Goal: Task Accomplishment & Management: Use online tool/utility

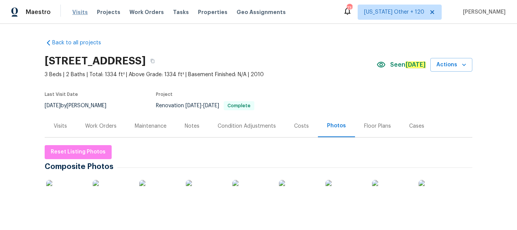
click at [80, 15] on span "Visits" at bounding box center [80, 12] width 16 height 8
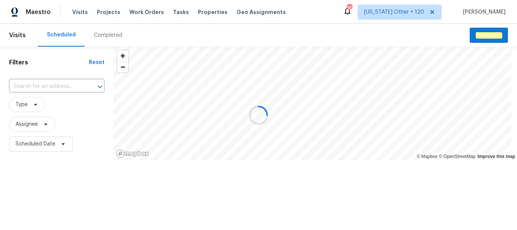
click at [109, 37] on div at bounding box center [258, 115] width 517 height 230
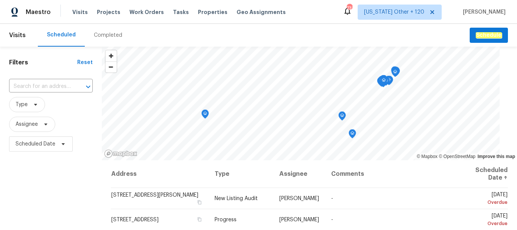
click at [104, 36] on div "Completed" at bounding box center [108, 35] width 28 height 8
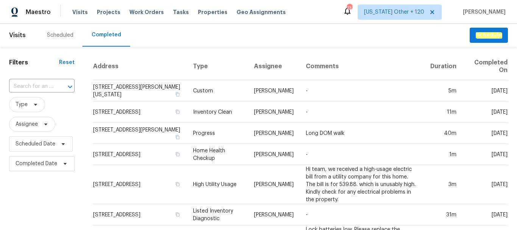
click at [57, 84] on div at bounding box center [65, 86] width 20 height 11
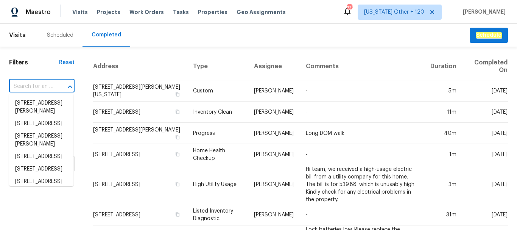
paste input "100 Inspiration Ln, [GEOGRAPHIC_DATA], [GEOGRAPHIC_DATA] 30157"
type input "100 Inspiration Ln, [GEOGRAPHIC_DATA], [GEOGRAPHIC_DATA] 30157"
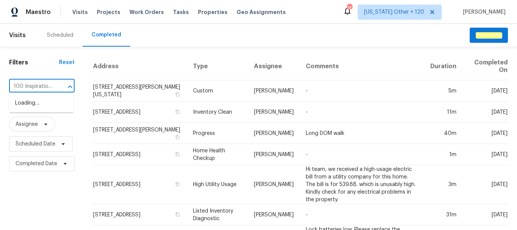
scroll to position [0, 50]
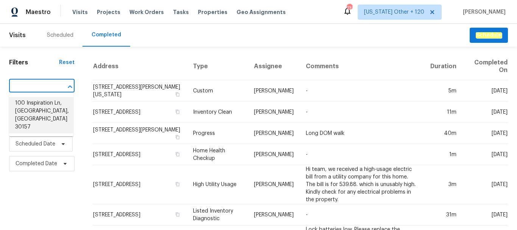
click at [30, 109] on li "100 Inspiration Ln, [GEOGRAPHIC_DATA], [GEOGRAPHIC_DATA] 30157" at bounding box center [41, 115] width 64 height 36
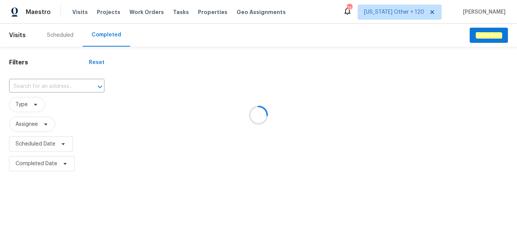
type input "100 Inspiration Ln, [GEOGRAPHIC_DATA], [GEOGRAPHIC_DATA] 30157"
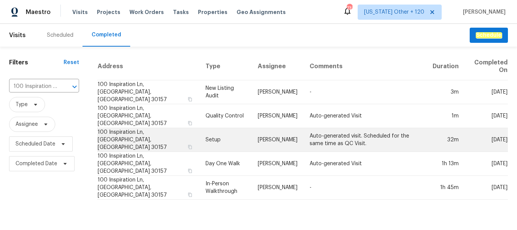
click at [199, 137] on td "Setup" at bounding box center [225, 140] width 52 height 24
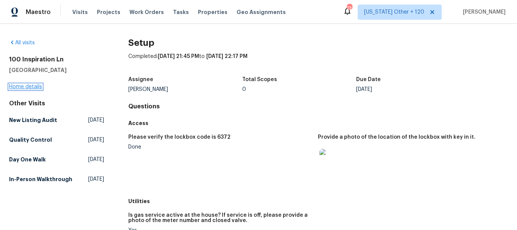
click at [31, 89] on link "Home details" at bounding box center [25, 86] width 33 height 5
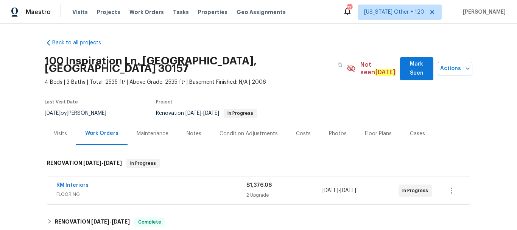
click at [257, 130] on div "Photos" at bounding box center [338, 134] width 18 height 8
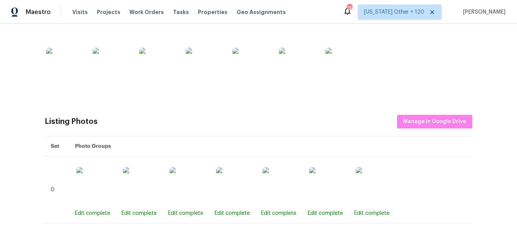
scroll to position [257, 0]
click at [257, 117] on span "Manage in Google Drive" at bounding box center [434, 121] width 63 height 9
